Goal: Information Seeking & Learning: Find specific fact

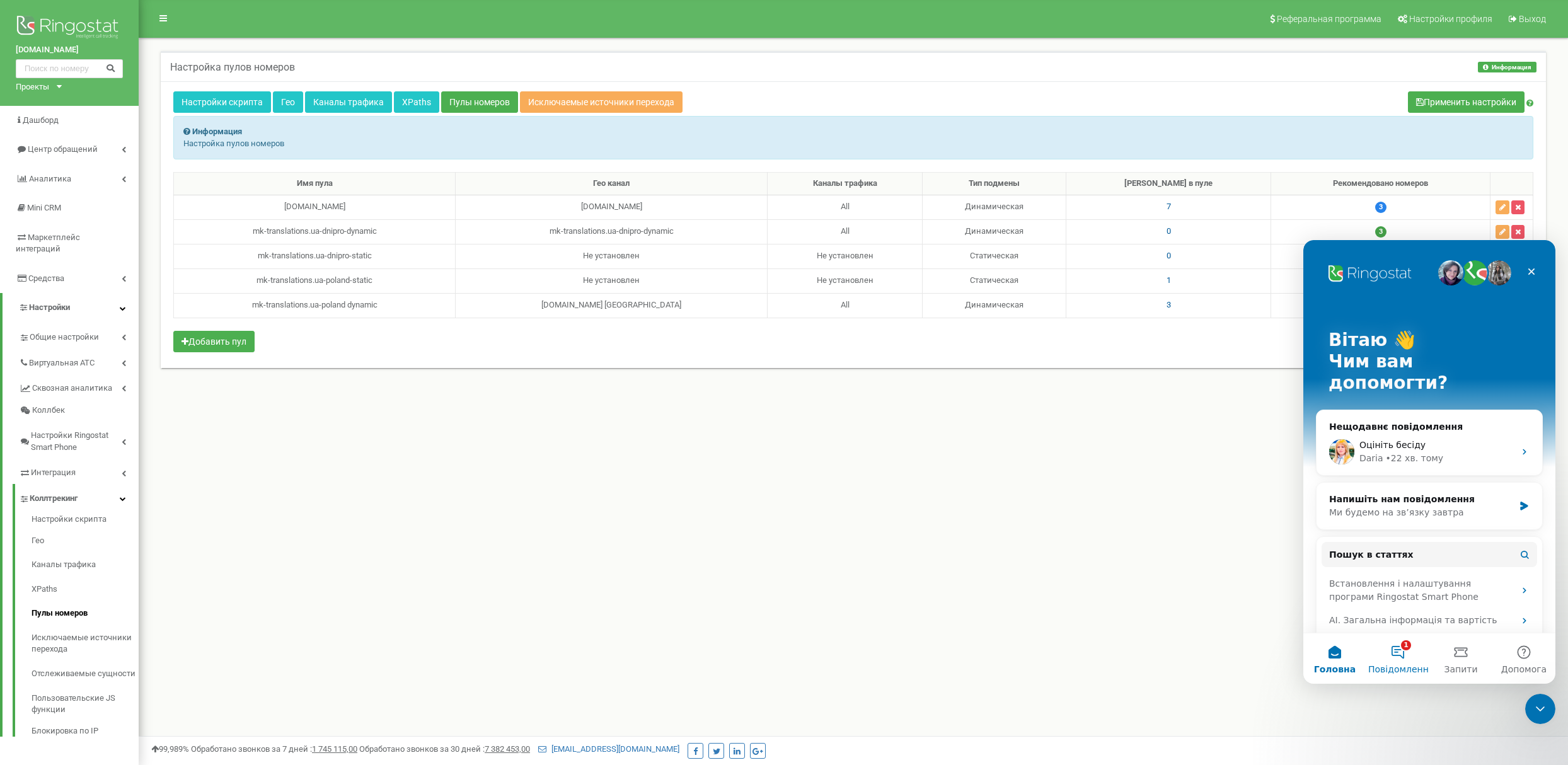
click at [1401, 640] on button "1 Повідомлення" at bounding box center [1397, 657] width 63 height 50
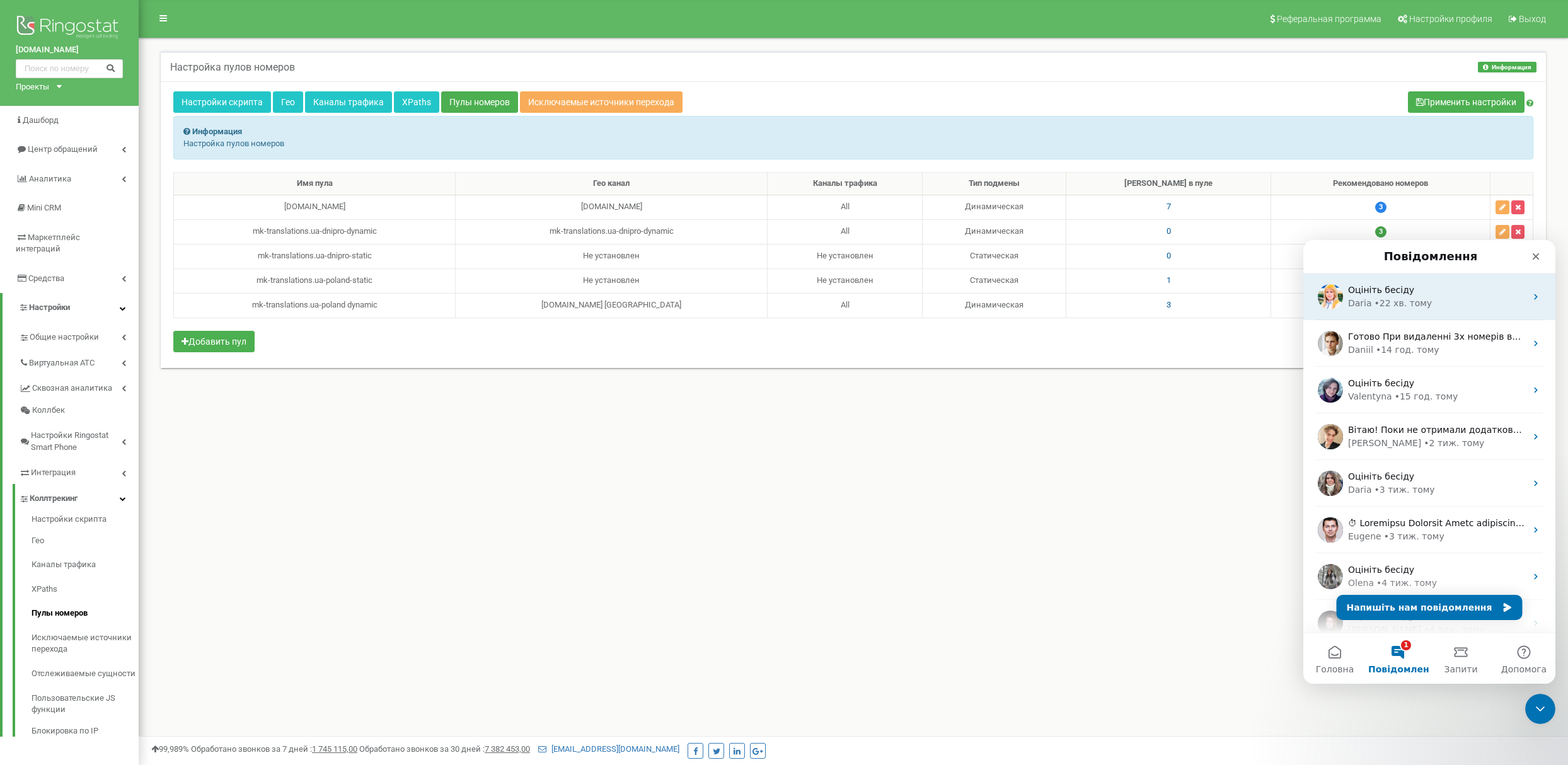
click at [1463, 296] on div "Оцініть бесіду" at bounding box center [1437, 290] width 177 height 13
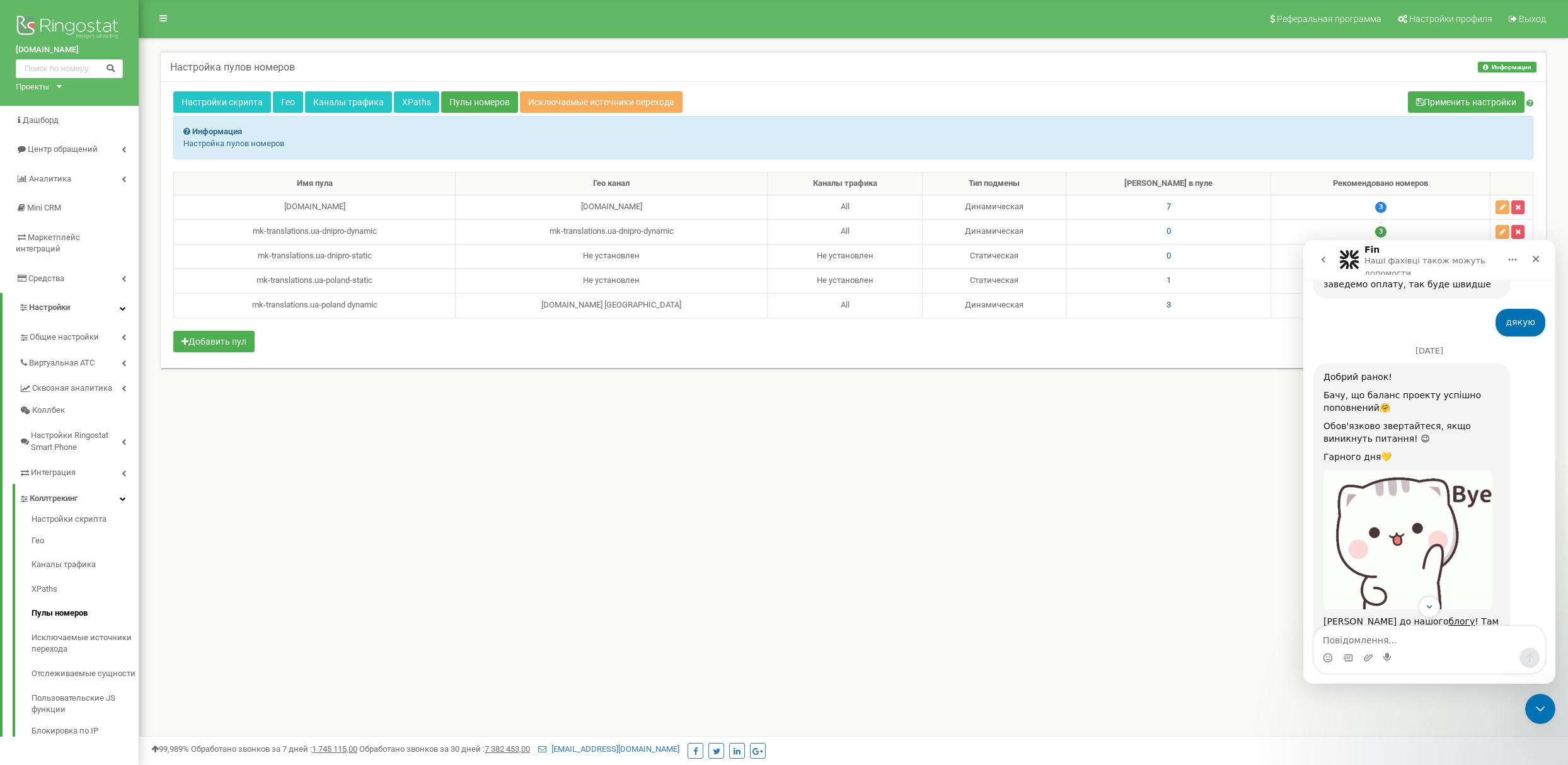
scroll to position [1185, 0]
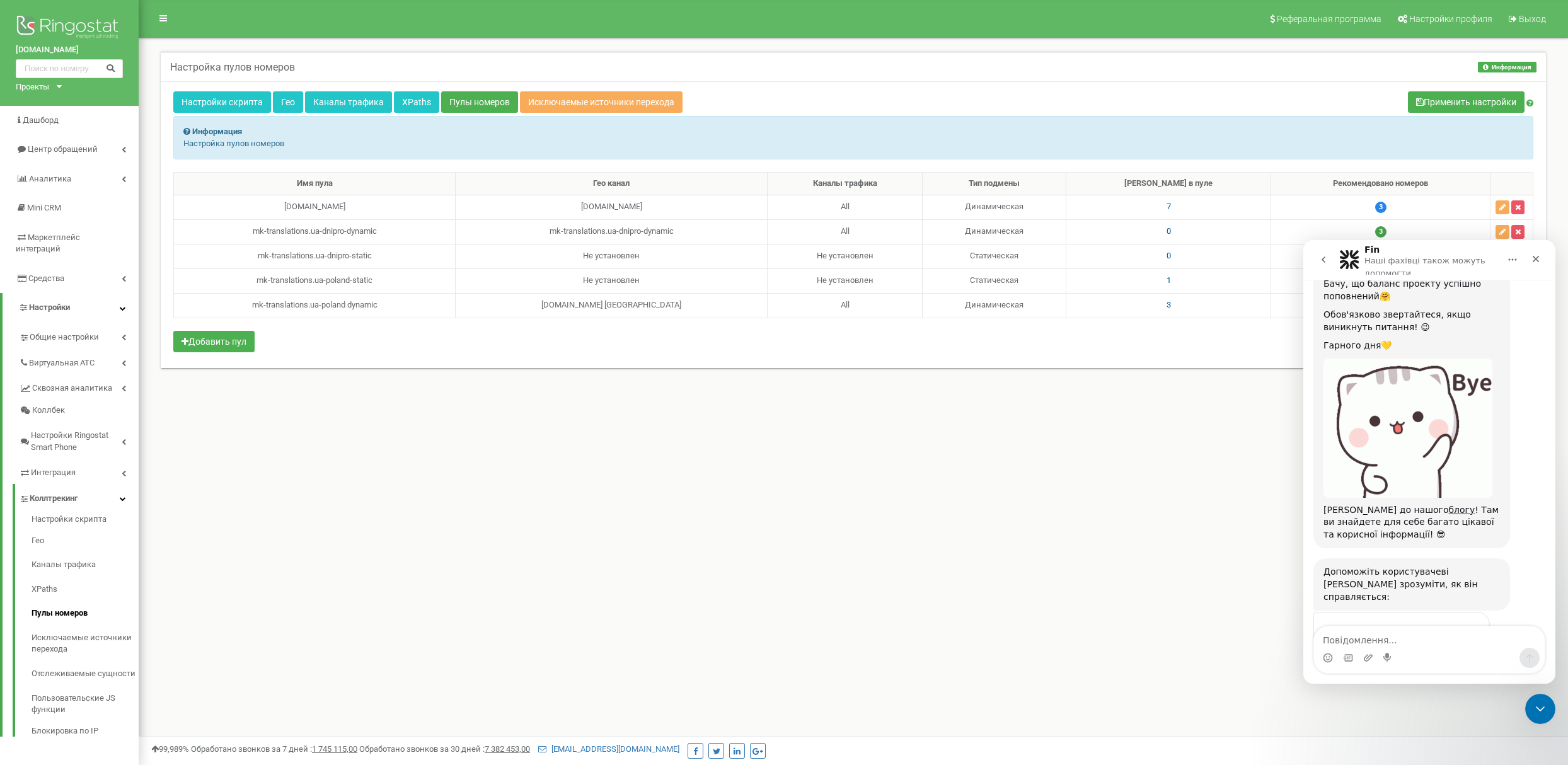
click at [1333, 259] on button "go back" at bounding box center [1323, 259] width 24 height 24
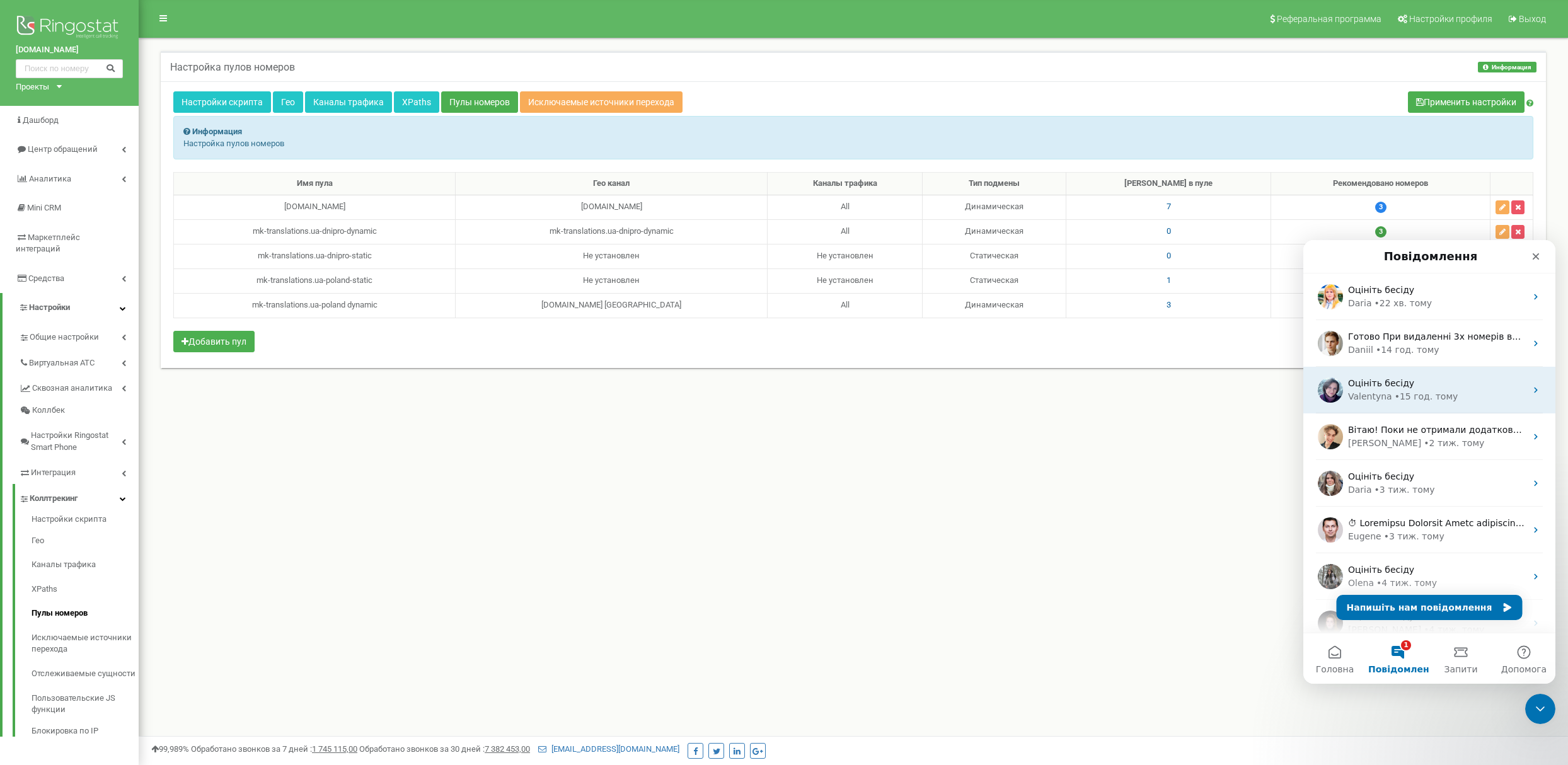
click at [1395, 392] on div "• 15 год. тому" at bounding box center [1427, 396] width 64 height 13
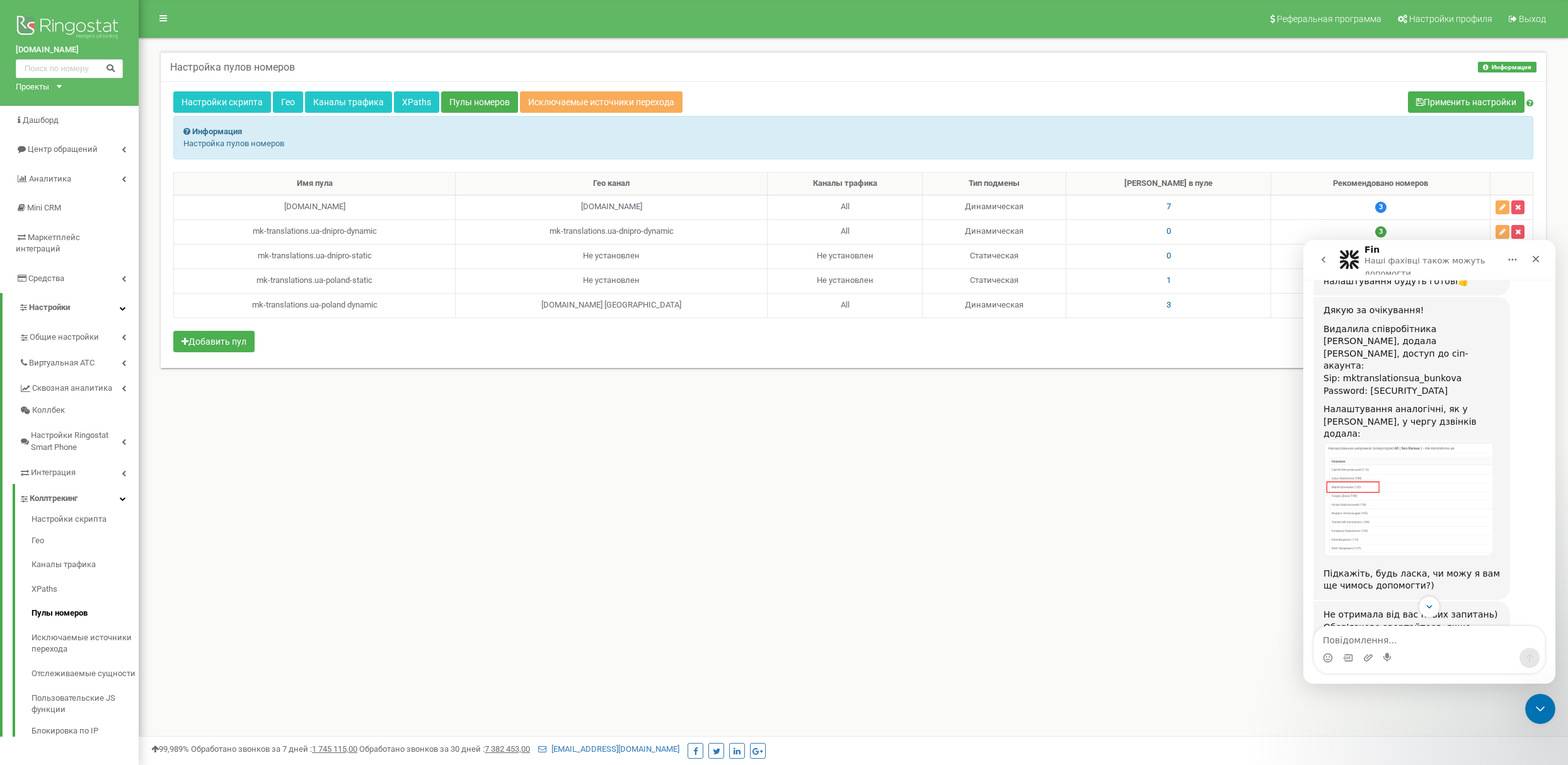
scroll to position [923, 0]
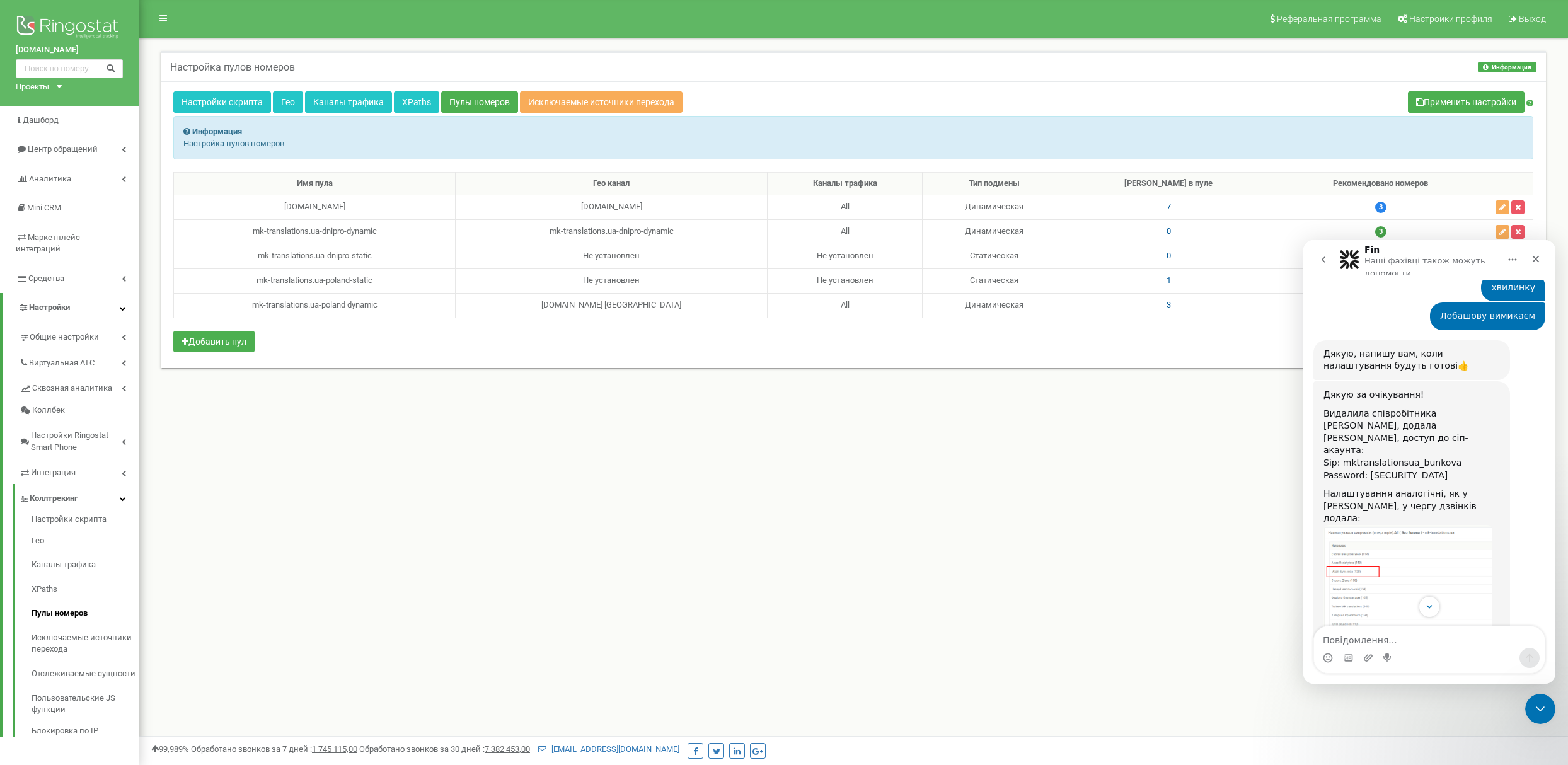
drag, startPoint x: 1439, startPoint y: 401, endPoint x: 1323, endPoint y: 386, distance: 117.0
click at [1323, 389] on div "Дякую за очікування! Видалила співробітника Юлія Лобашова, додала Марія Буньков…" at bounding box center [1411, 533] width 177 height 288
copy div "Sip: mktranslationsua_bunkova Password: KH&ls4gq(/d`}hgx"
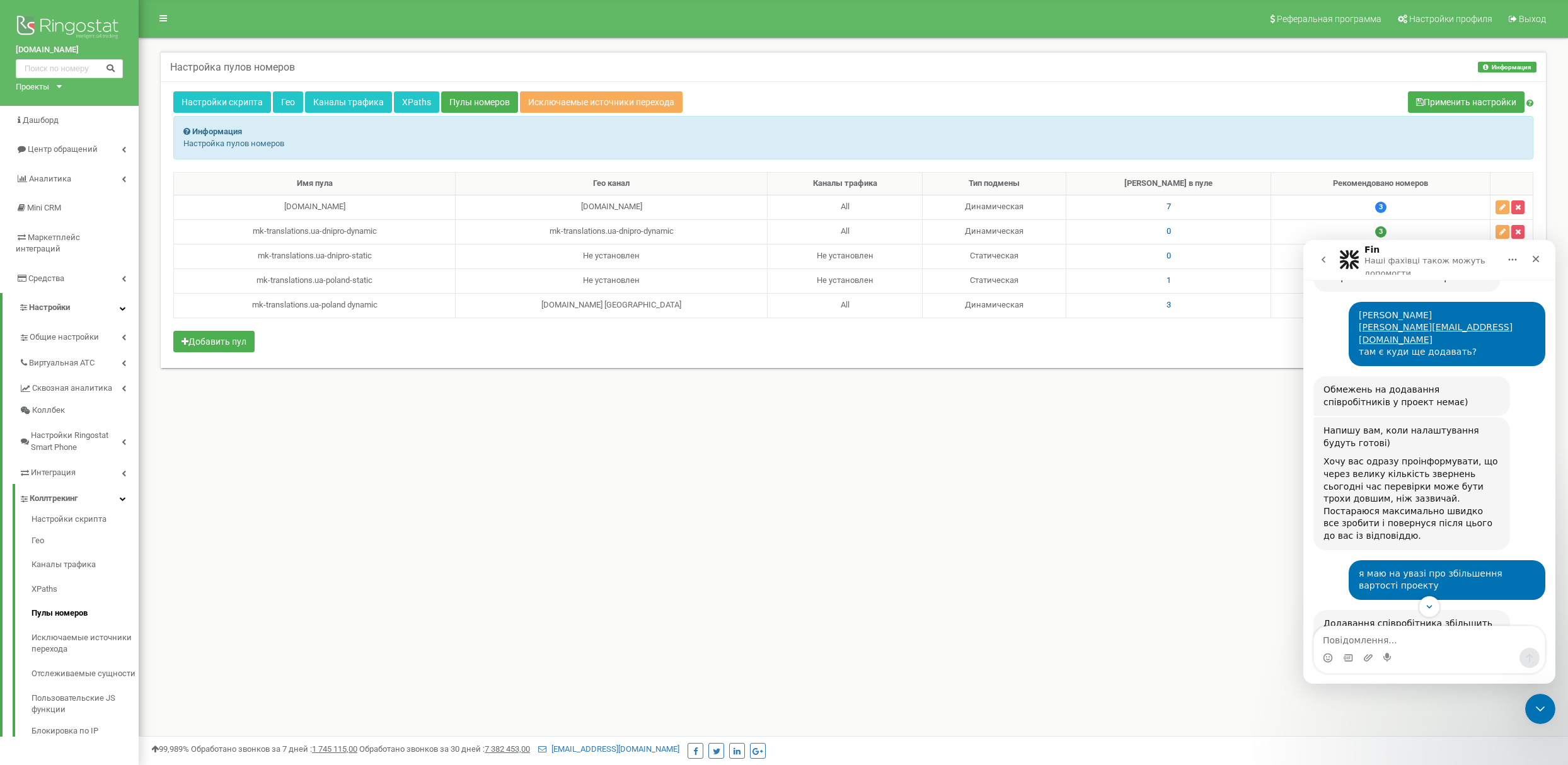
scroll to position [504, 0]
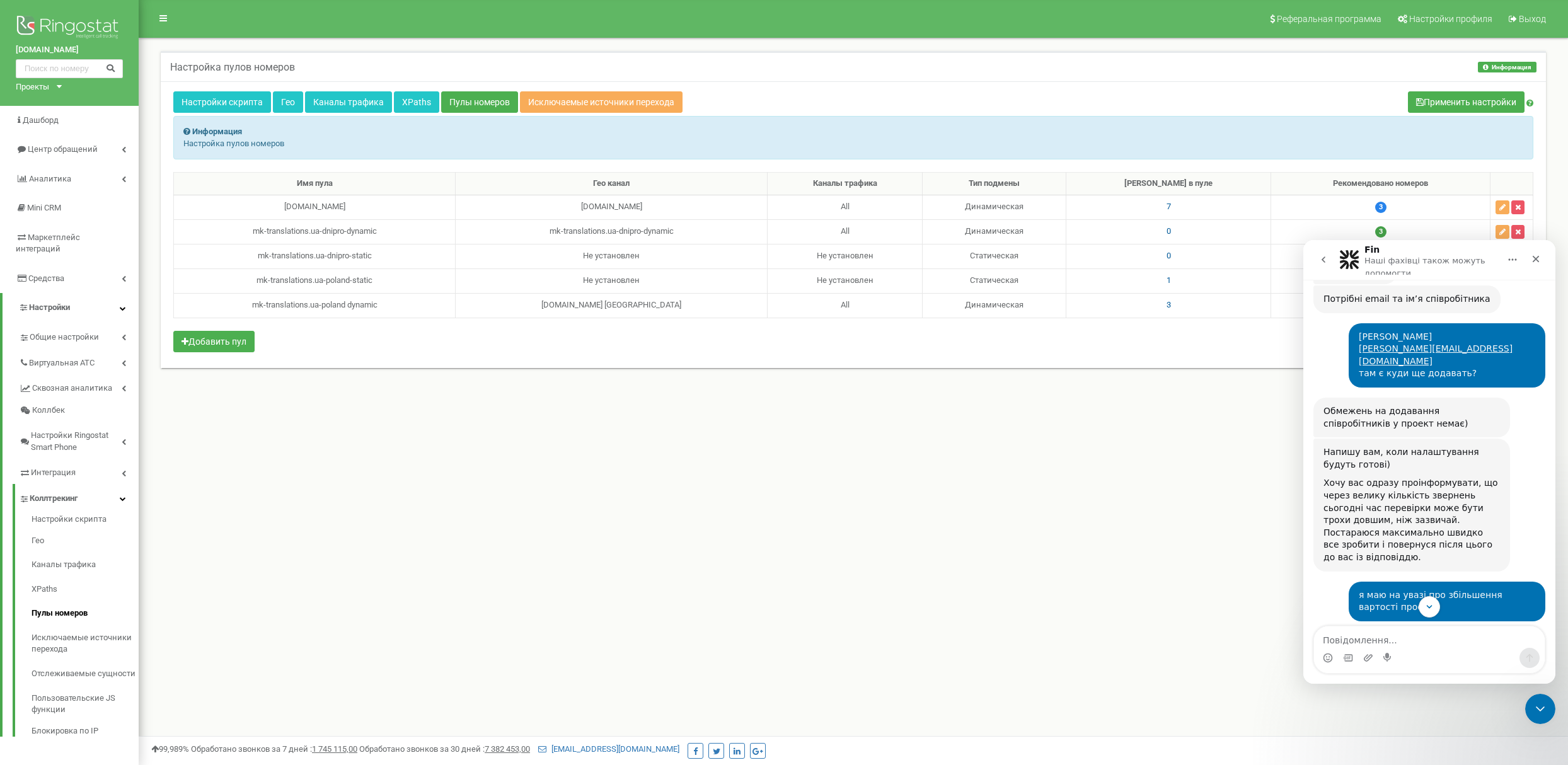
click at [1431, 331] on div "Марія Бунькова maria.b@mk-translations.ua там є куди ще додавать?" at bounding box center [1447, 355] width 177 height 49
drag, startPoint x: 1431, startPoint y: 297, endPoint x: 1448, endPoint y: 297, distance: 17.0
click at [1448, 331] on div "Марія Бунькова maria.b@mk-translations.ua там є куди ще додавать?" at bounding box center [1447, 355] width 177 height 49
click at [1429, 331] on div "Марія Бунькова maria.b@mk-translations.ua там є куди ще додавать?" at bounding box center [1447, 355] width 177 height 49
drag, startPoint x: 1419, startPoint y: 299, endPoint x: 1525, endPoint y: 309, distance: 106.5
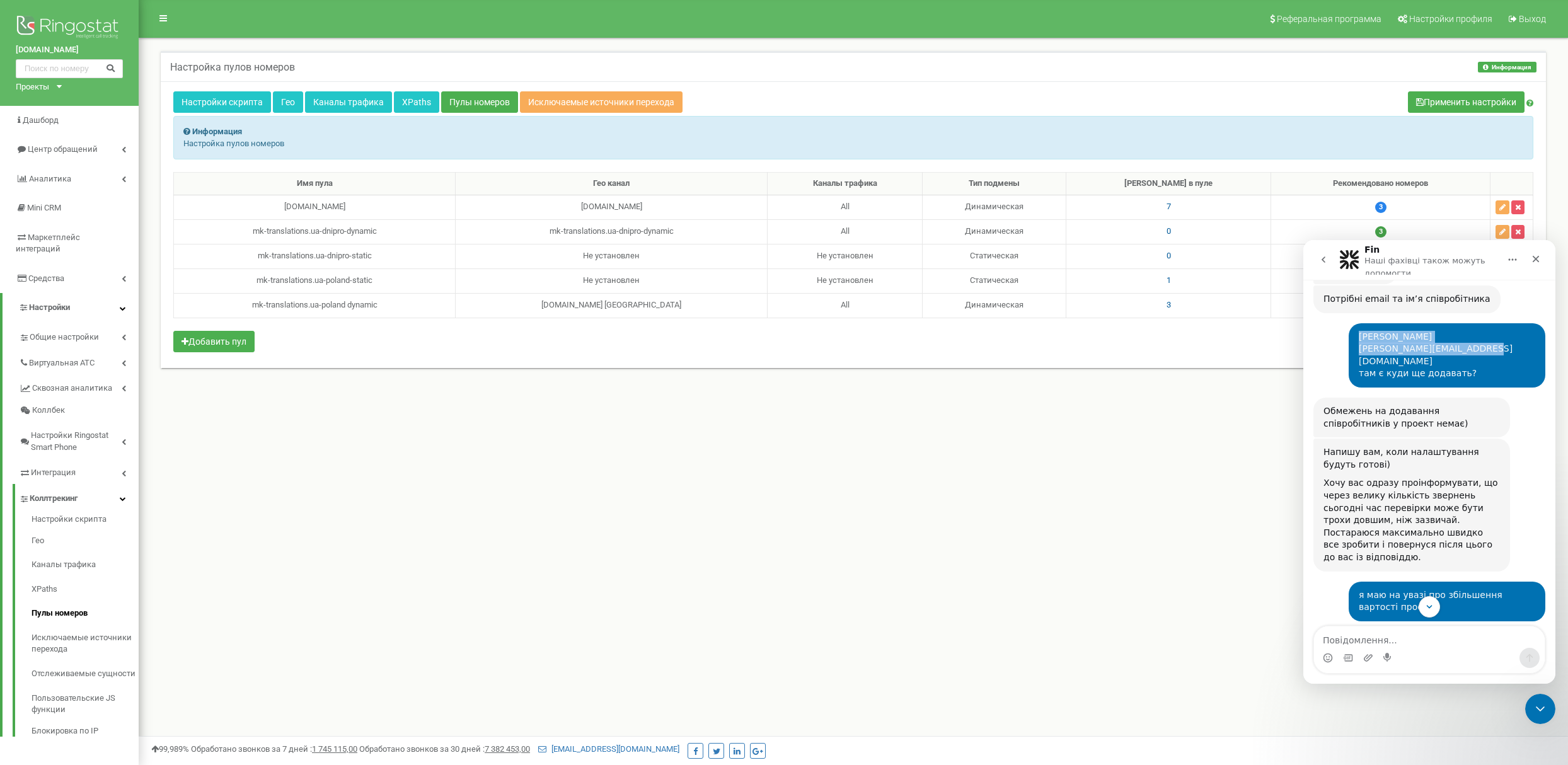
click at [1525, 331] on div "Марія Бунькова maria.b@mk-translations.ua там є куди ще додавать?" at bounding box center [1447, 355] width 177 height 49
copy div "Марія Бунькова maria.b@mk-translations.ua"
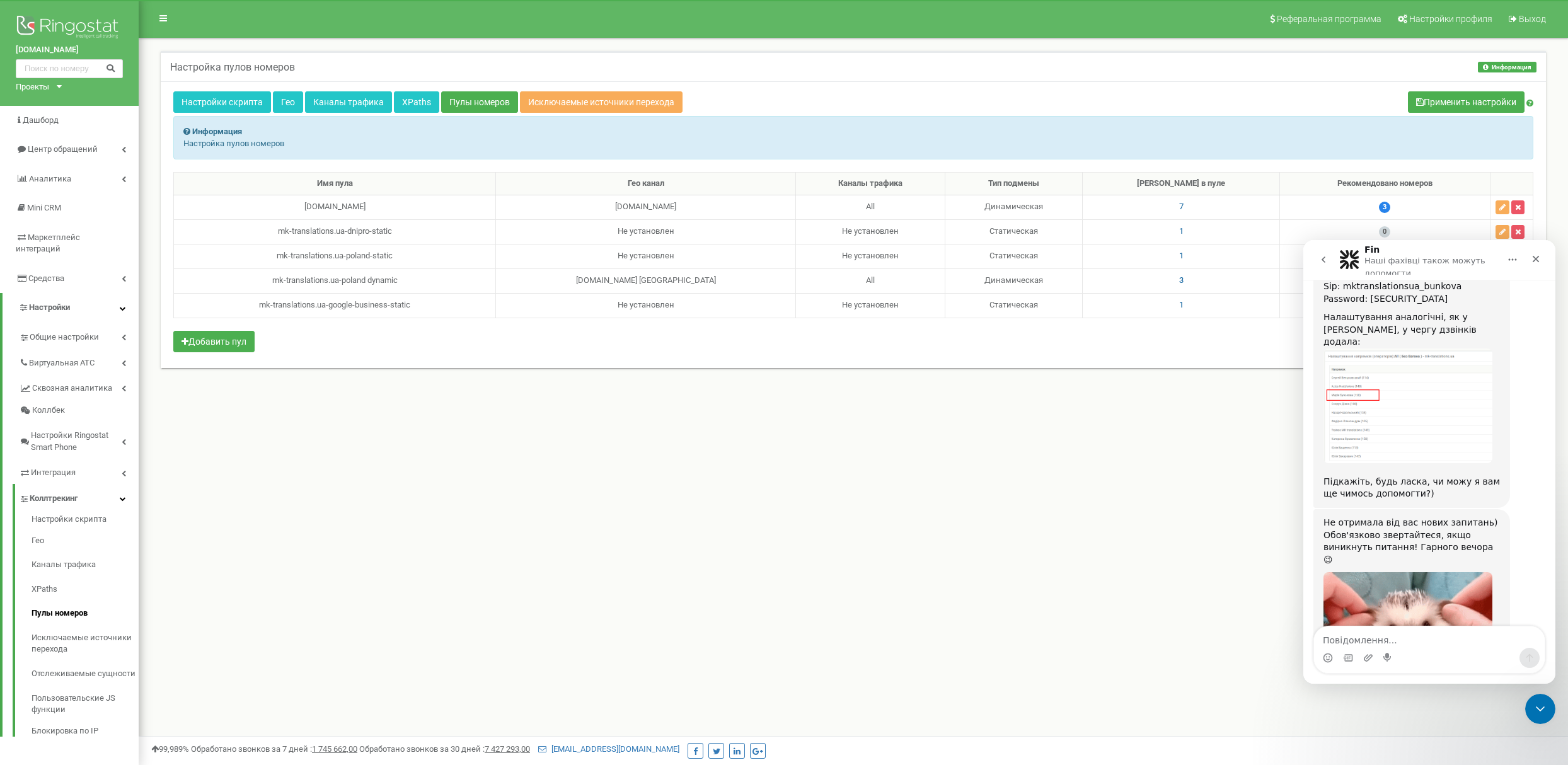
scroll to position [1344, 0]
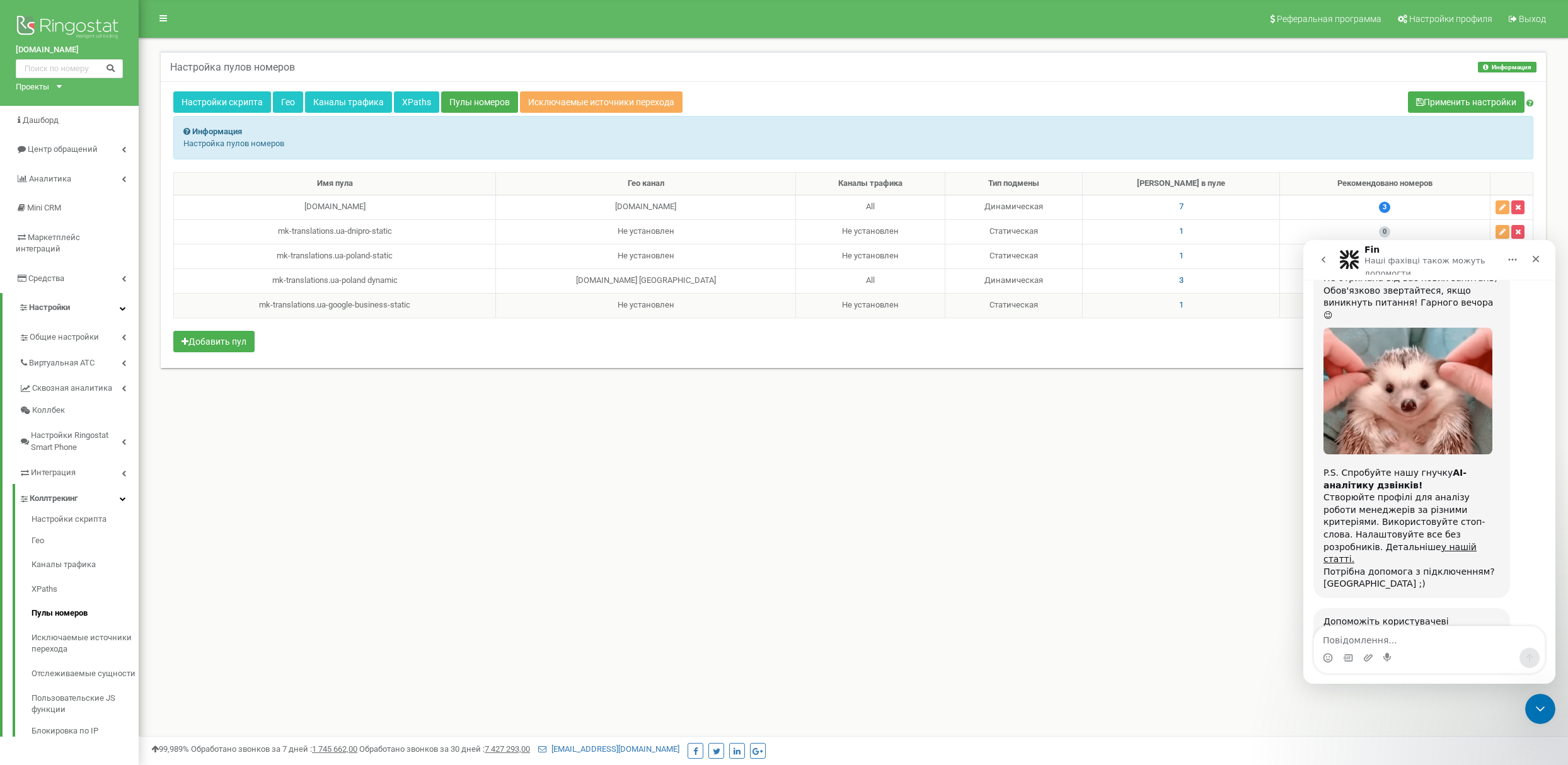
click at [1179, 309] on span "1" at bounding box center [1181, 305] width 4 height 10
click at [1181, 479] on div "Реферальная программа Настройки профиля Выход Настройка пулов номеров Информаци…" at bounding box center [853, 378] width 1429 height 756
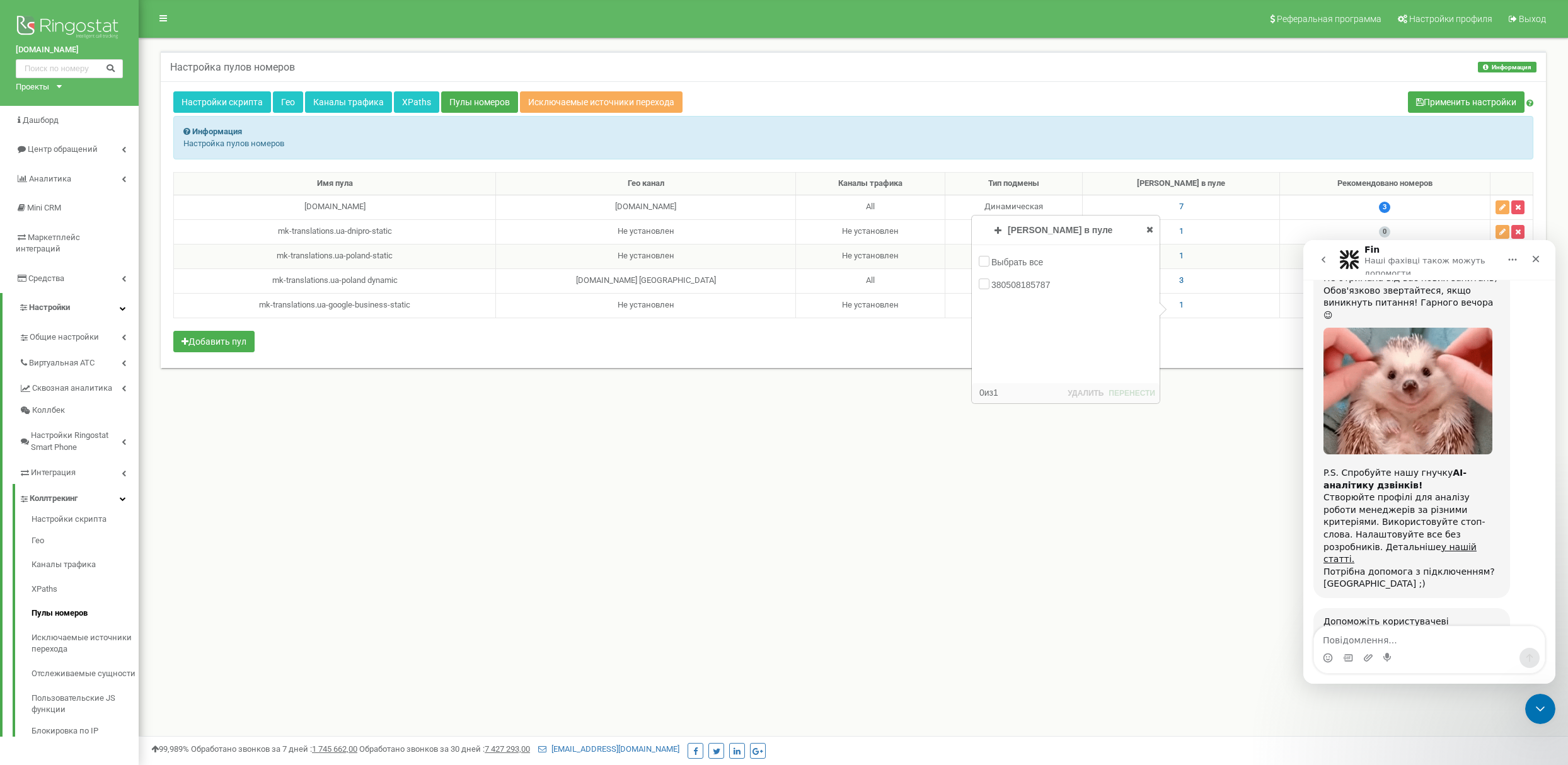
click at [1179, 259] on span "1" at bounding box center [1181, 256] width 4 height 10
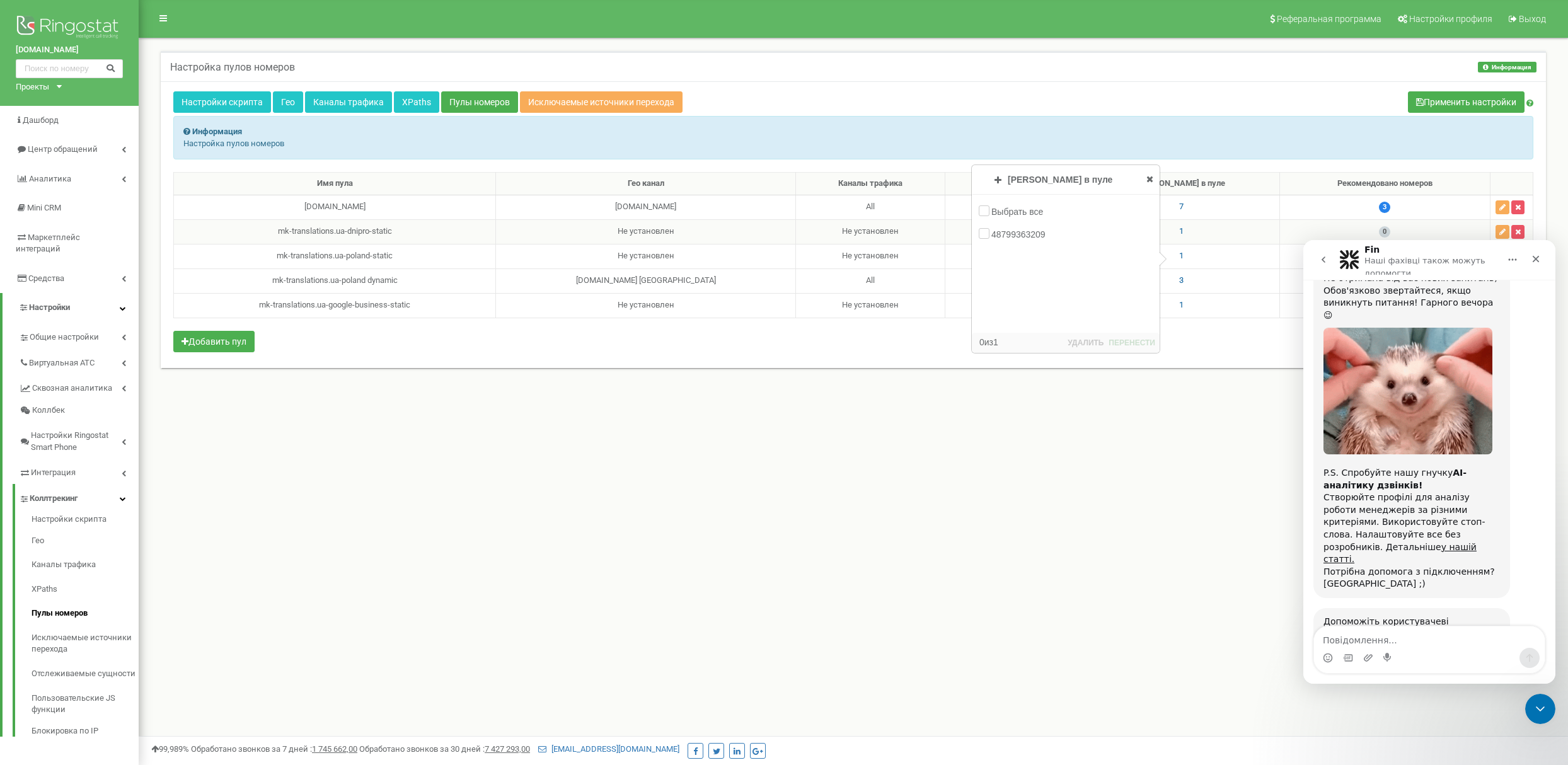
click at [1179, 233] on span "1" at bounding box center [1181, 231] width 4 height 10
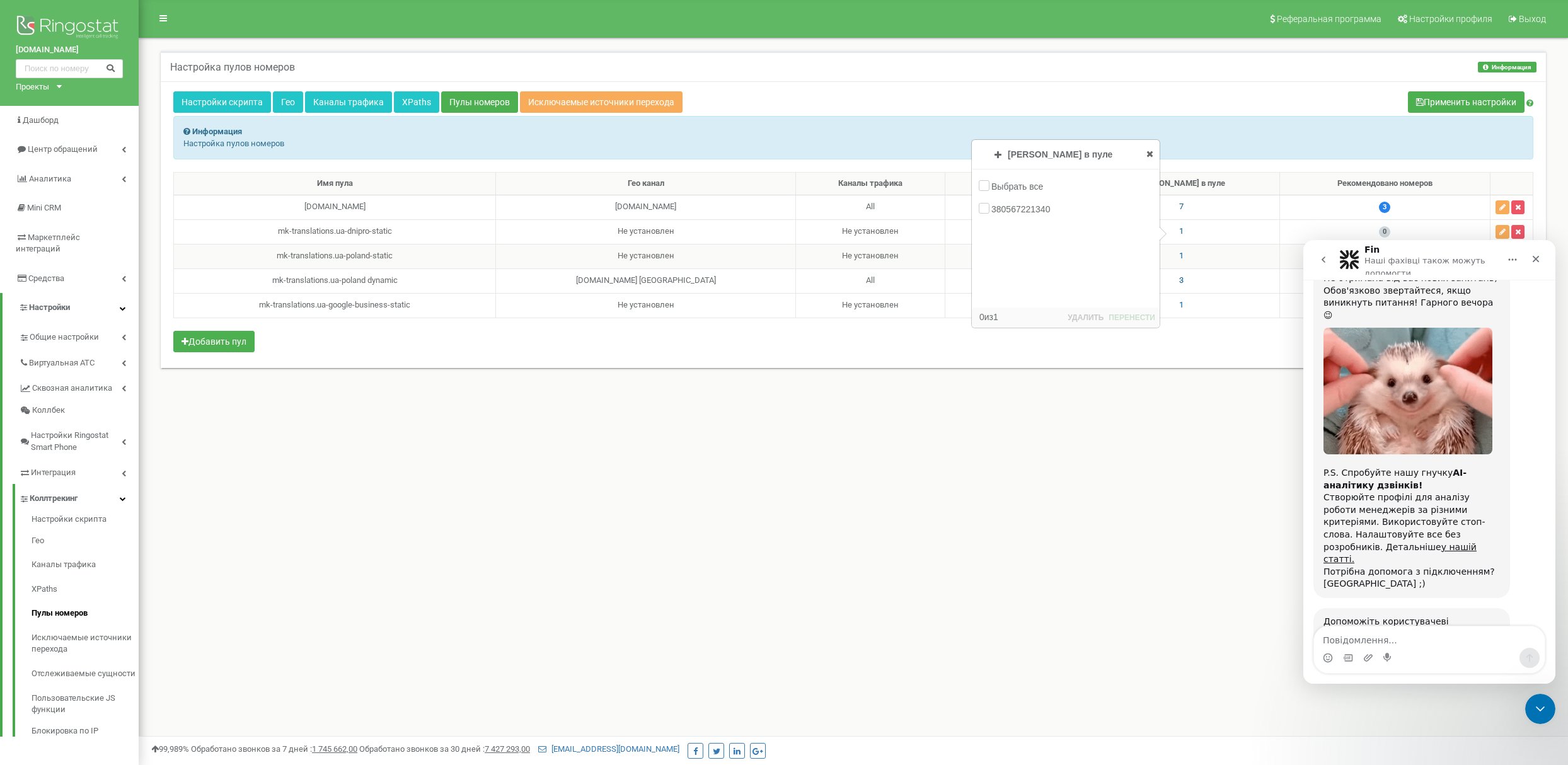
click at [1170, 251] on td "1" at bounding box center [1181, 256] width 197 height 25
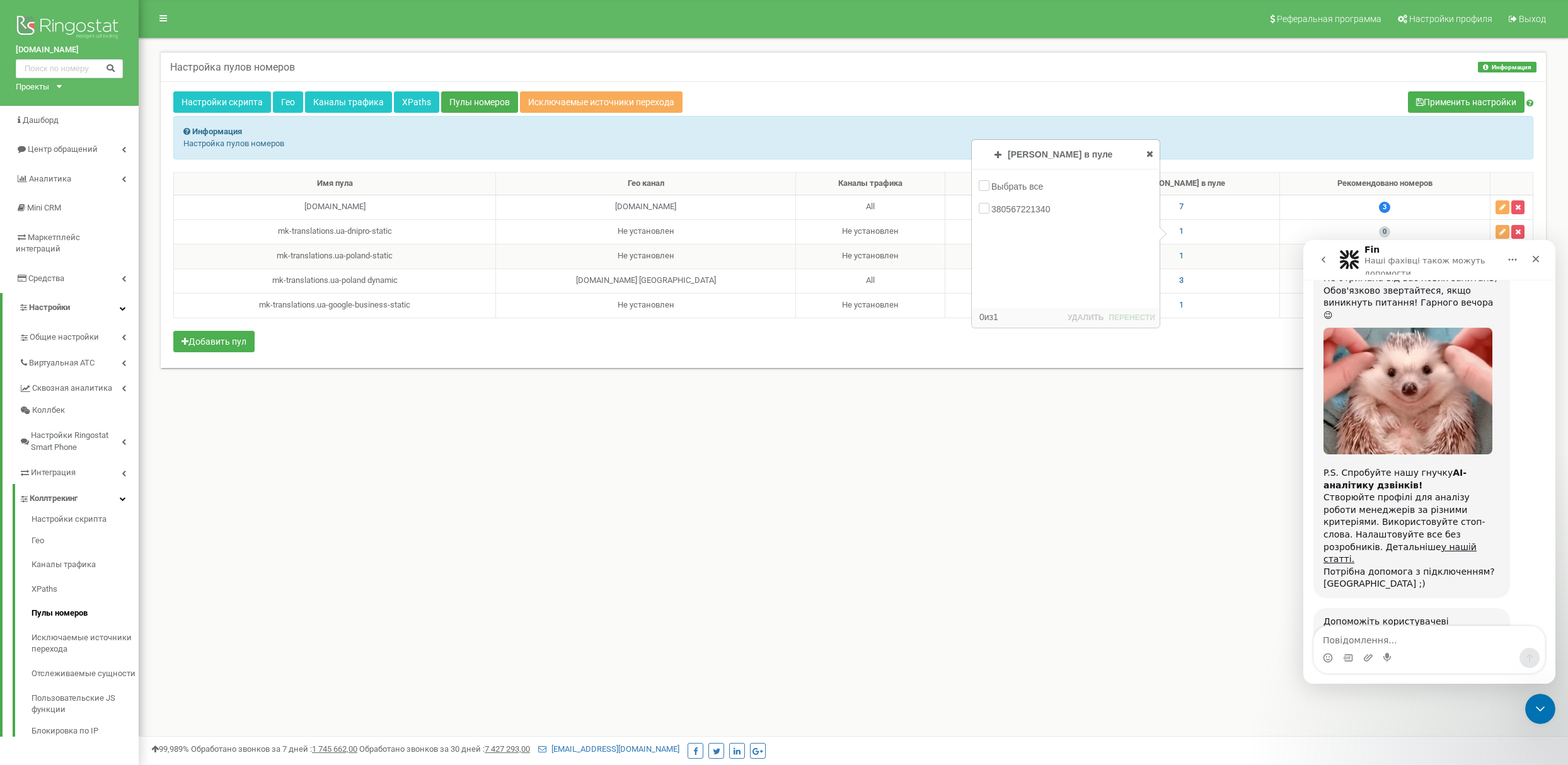
click at [1179, 255] on span "1" at bounding box center [1181, 256] width 4 height 10
